Goal: Information Seeking & Learning: Stay updated

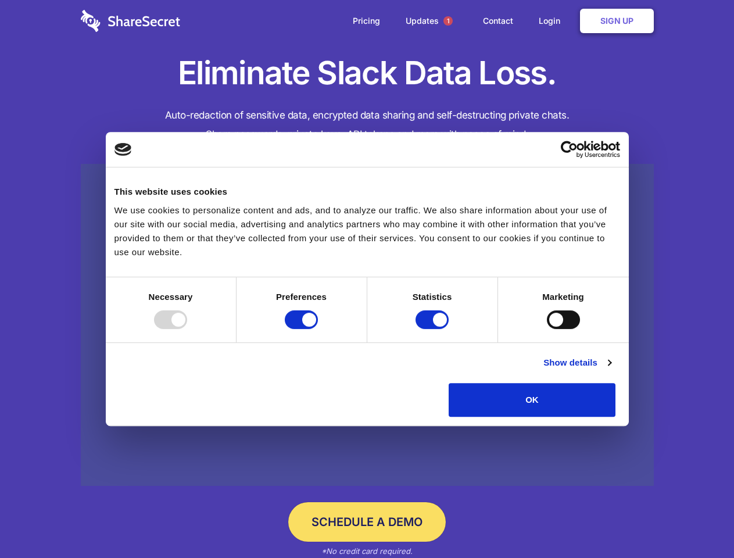
click at [187, 329] on div at bounding box center [170, 319] width 33 height 19
click at [318, 329] on input "Preferences" at bounding box center [301, 319] width 33 height 19
checkbox input "false"
click at [434, 329] on input "Statistics" at bounding box center [432, 319] width 33 height 19
checkbox input "false"
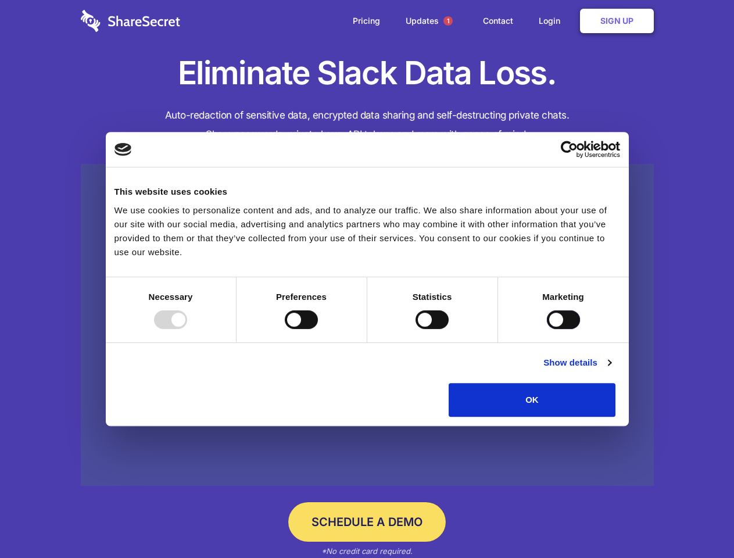
click at [547, 329] on input "Marketing" at bounding box center [563, 319] width 33 height 19
checkbox input "true"
click at [611, 370] on link "Show details" at bounding box center [577, 363] width 67 height 14
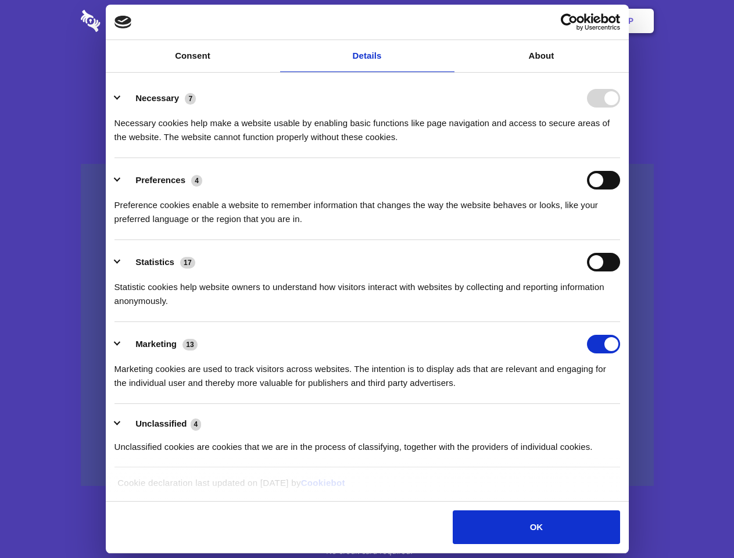
click at [620, 158] on li "Necessary 7 Necessary cookies help make a website usable by enabling basic func…" at bounding box center [368, 117] width 506 height 82
click at [448, 21] on span "1" at bounding box center [448, 20] width 9 height 9
